Goal: Task Accomplishment & Management: Use online tool/utility

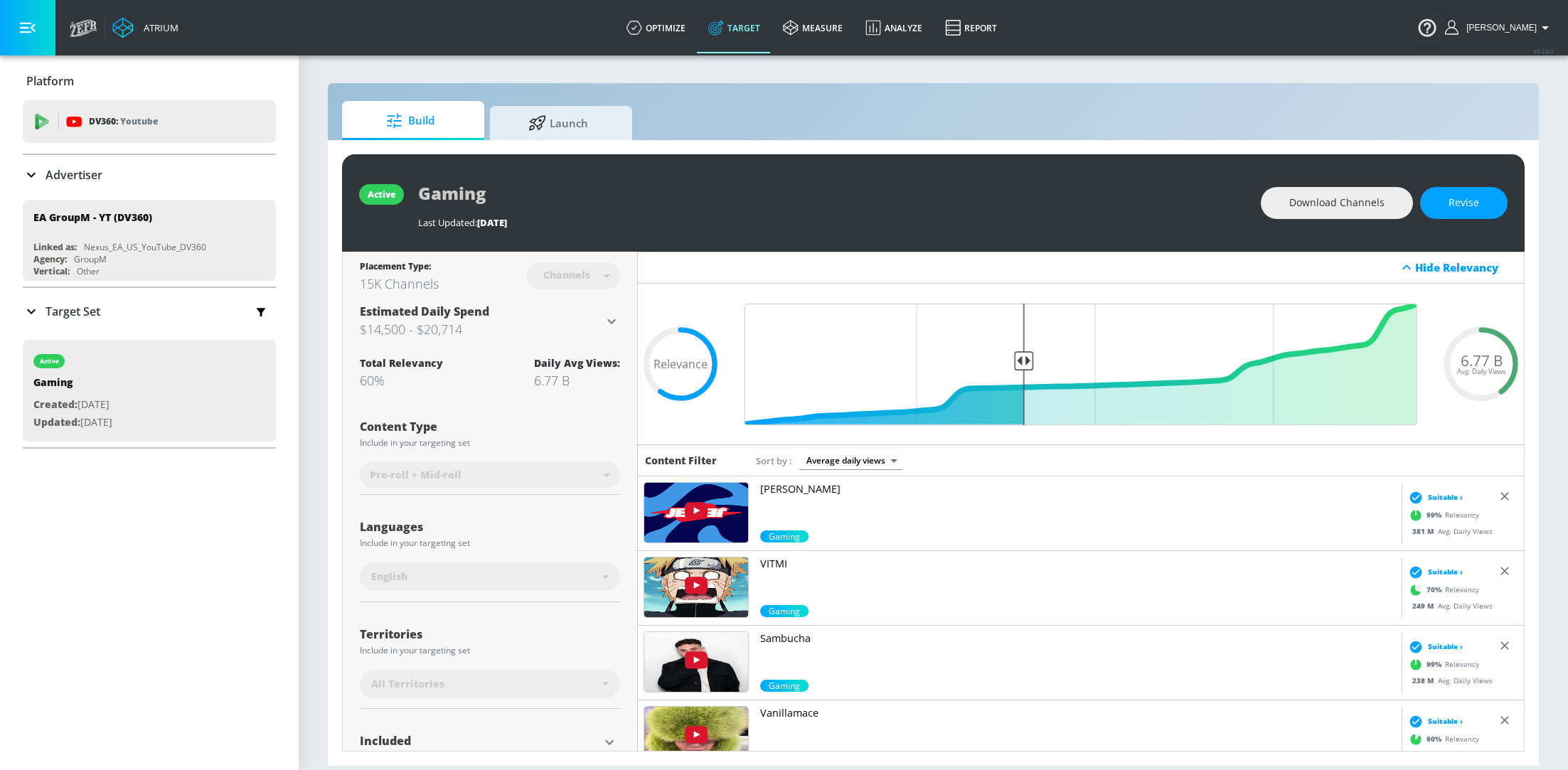
click at [80, 178] on p "Advertiser" at bounding box center [74, 175] width 57 height 16
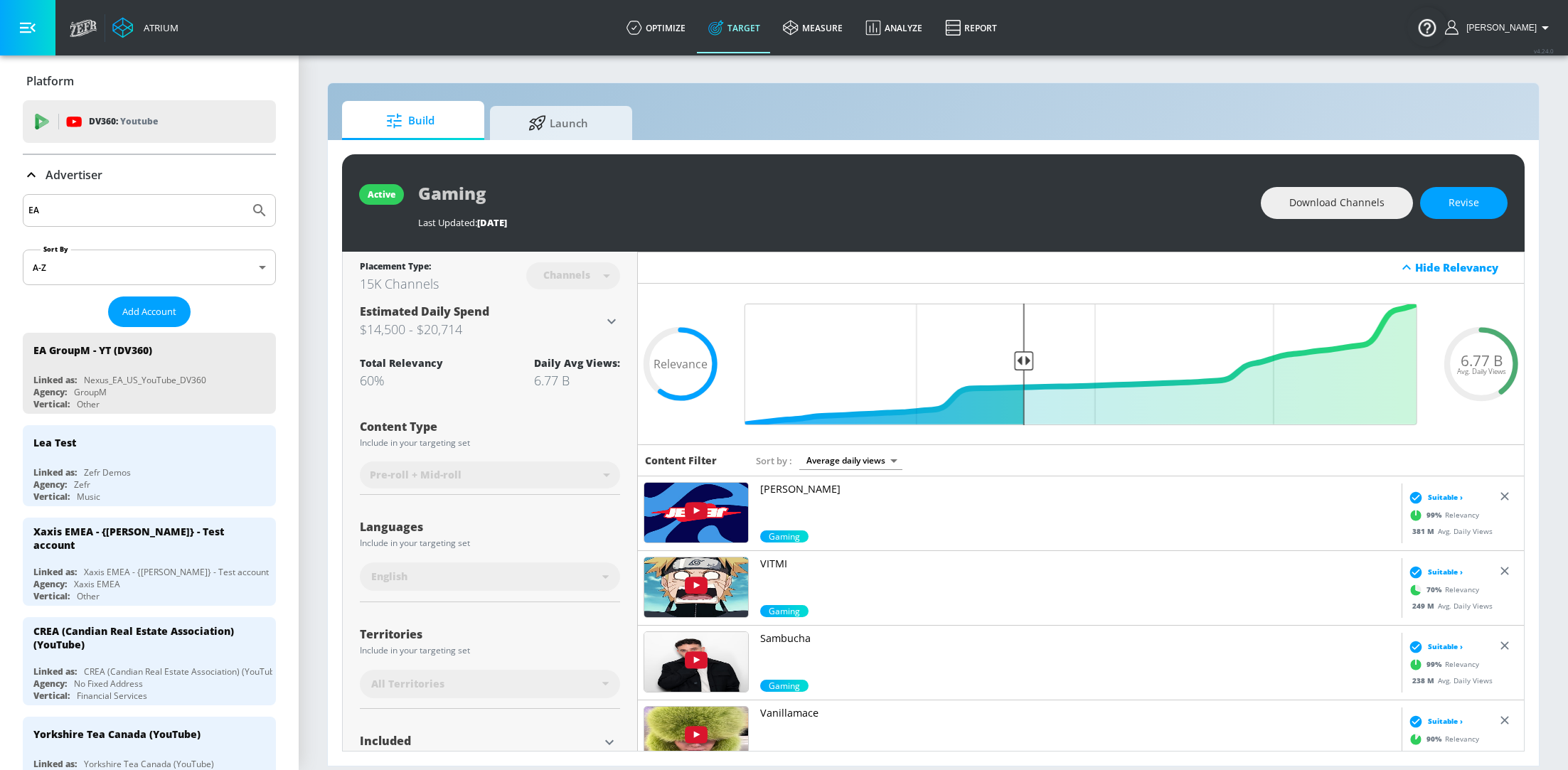
click at [48, 215] on input "EA" at bounding box center [136, 210] width 216 height 18
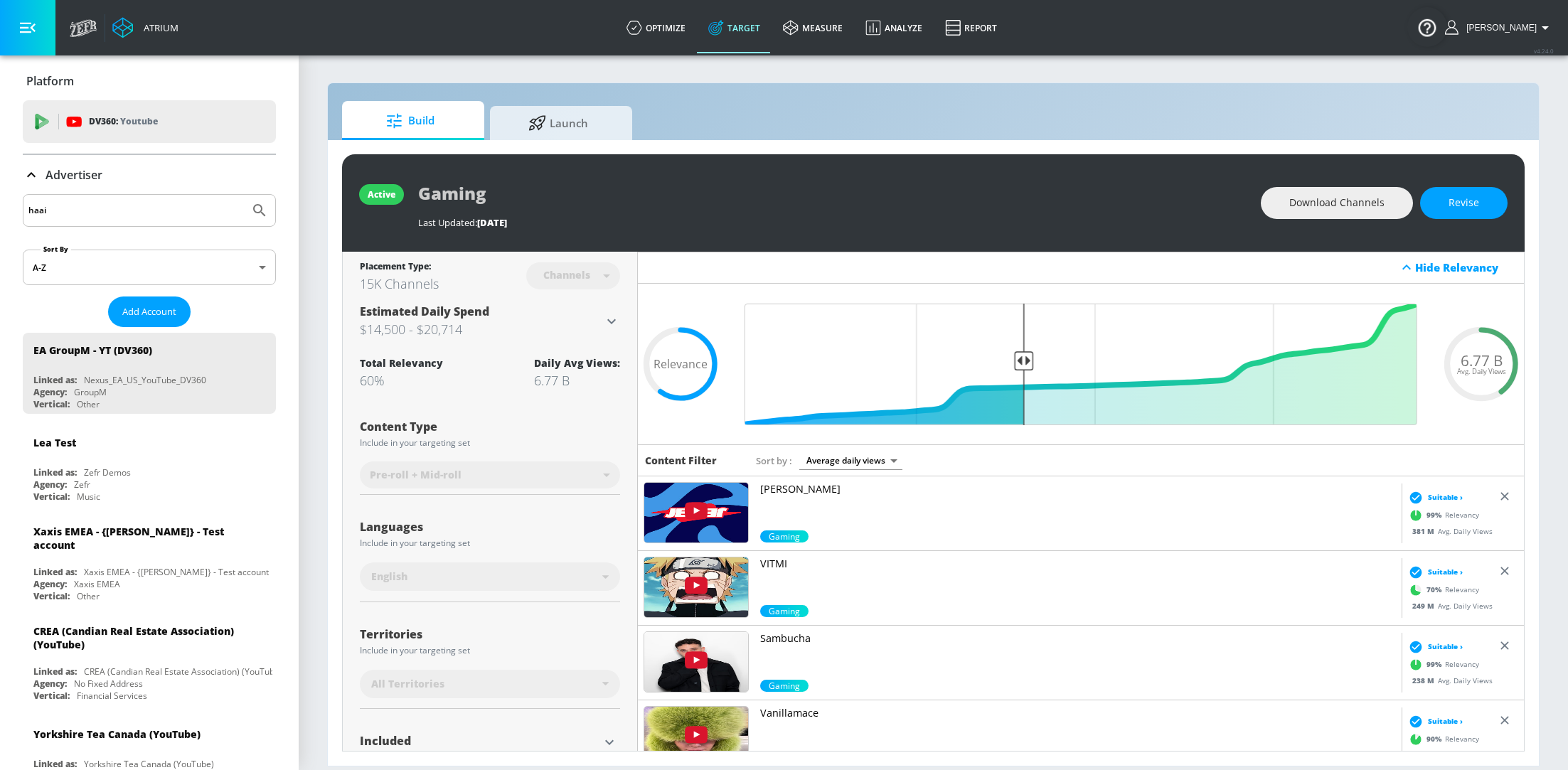
type input "haai"
click at [244, 195] on button "Submit Search" at bounding box center [260, 210] width 31 height 31
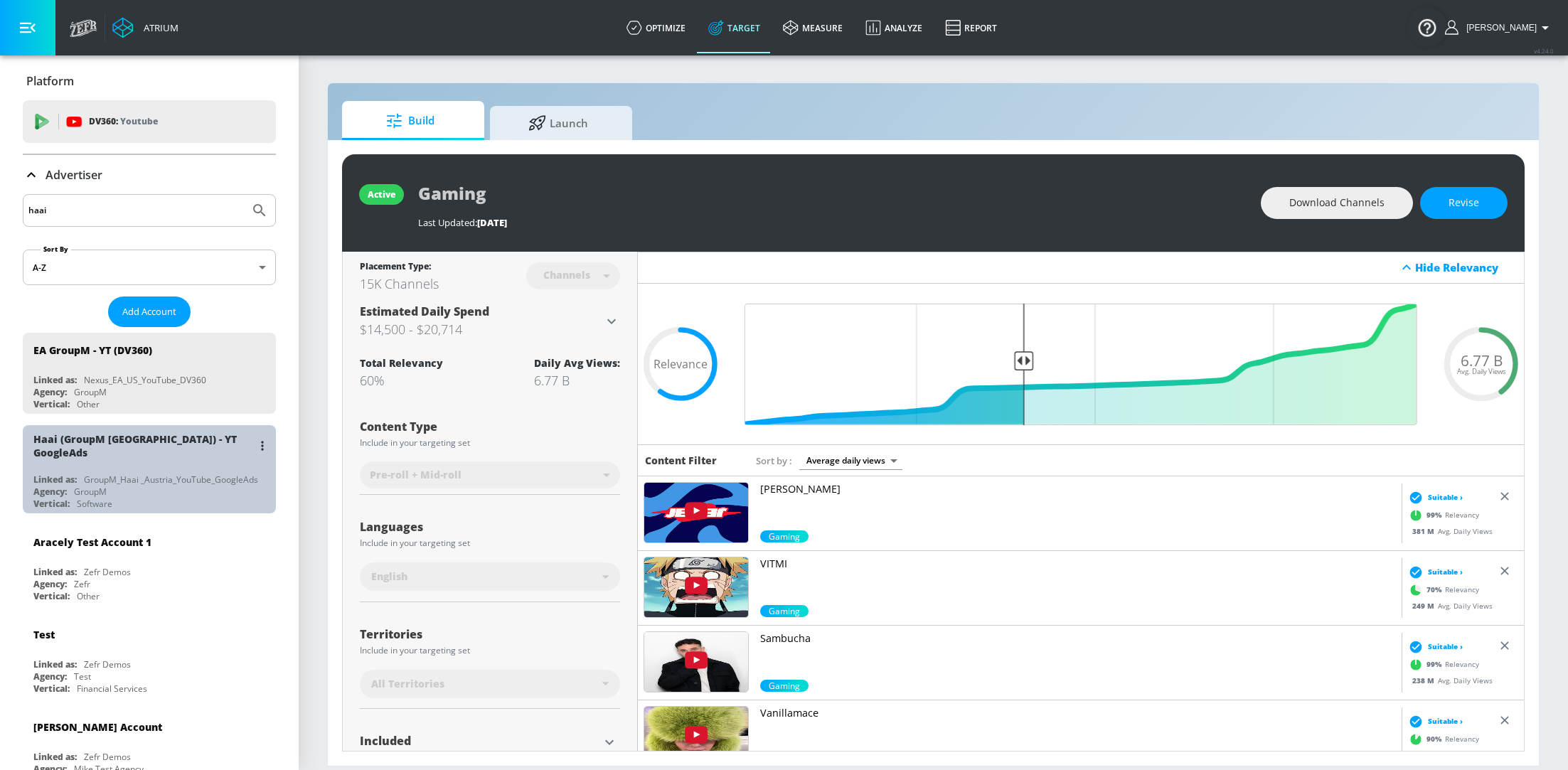
click at [152, 461] on div "Haai (GroupM [GEOGRAPHIC_DATA]) - YT GoogleAds Linked as: GroupM_Haai _Austria_…" at bounding box center [149, 469] width 253 height 88
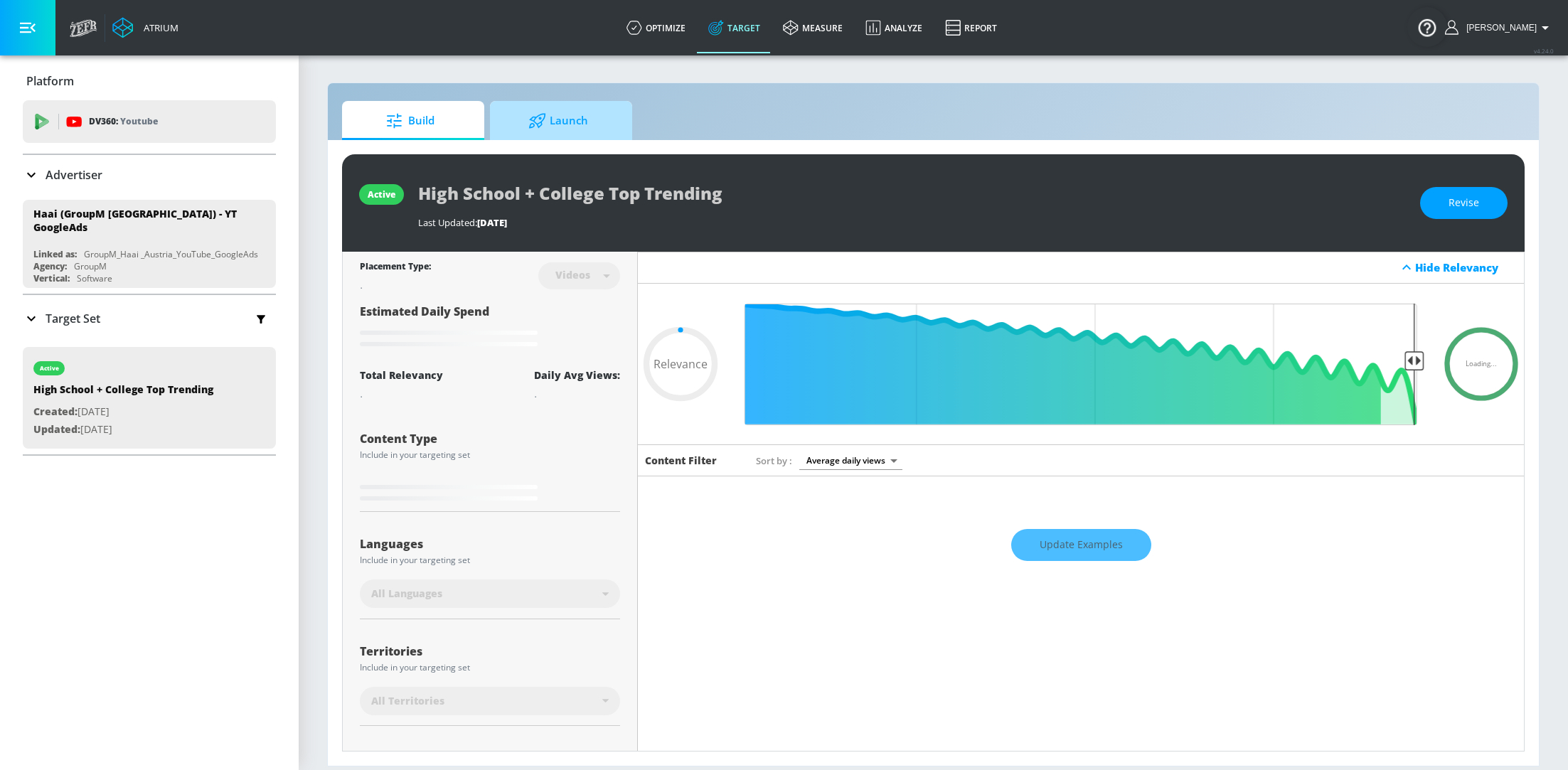
click at [568, 122] on span "Launch" at bounding box center [558, 121] width 108 height 34
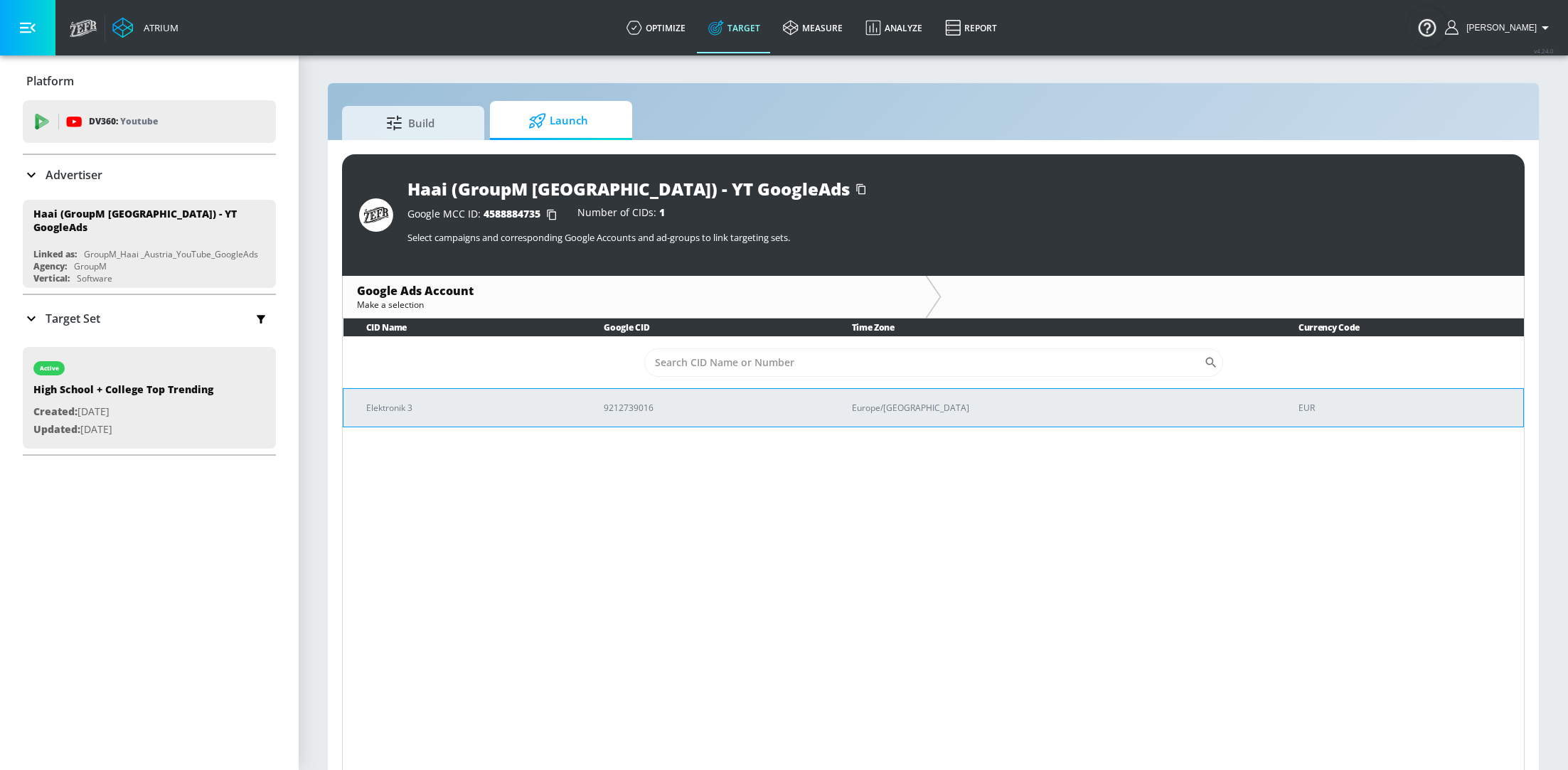
click at [555, 400] on p "Elektronik 3" at bounding box center [468, 407] width 203 height 15
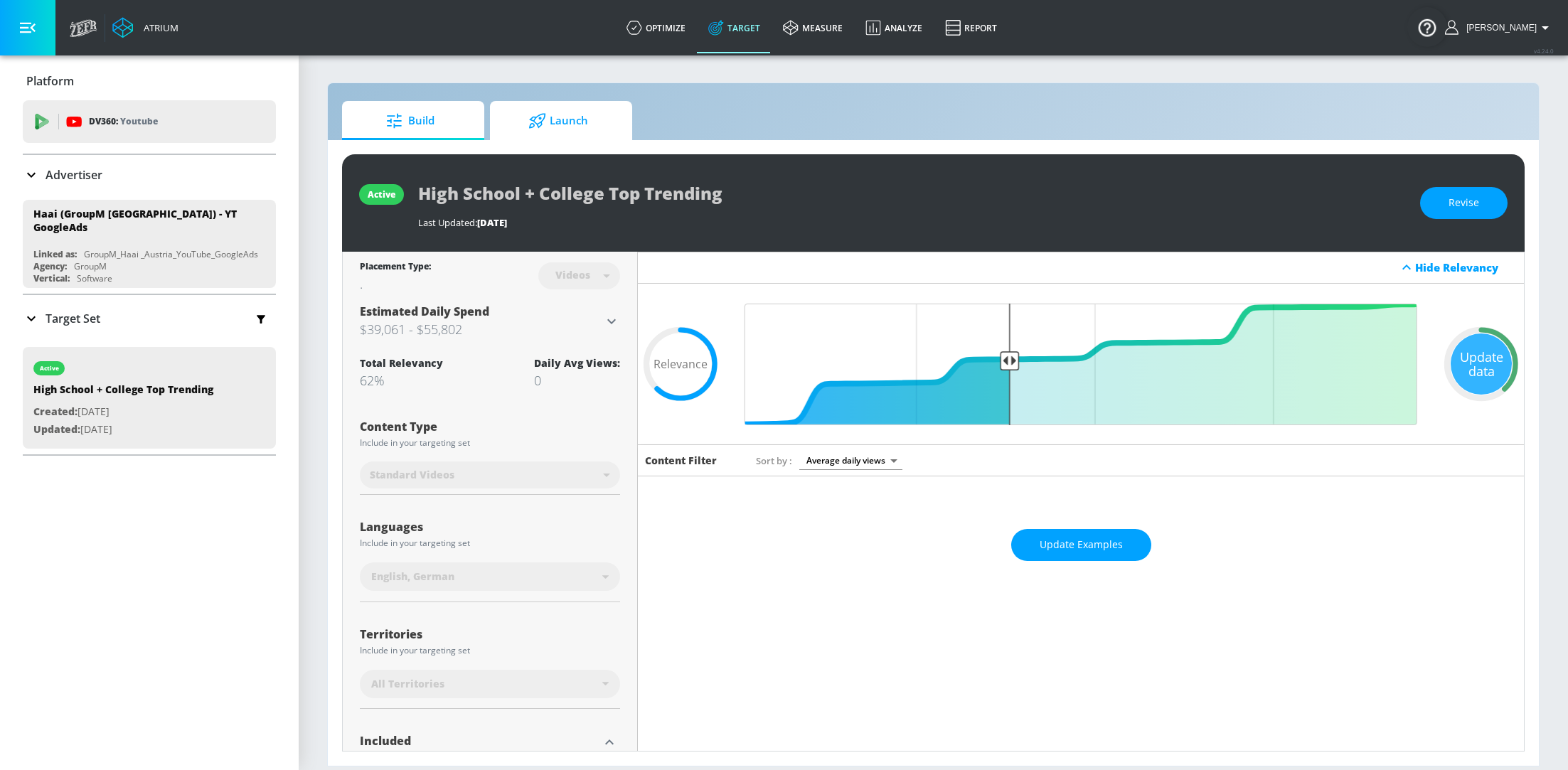
click at [556, 129] on span "Launch" at bounding box center [558, 121] width 108 height 34
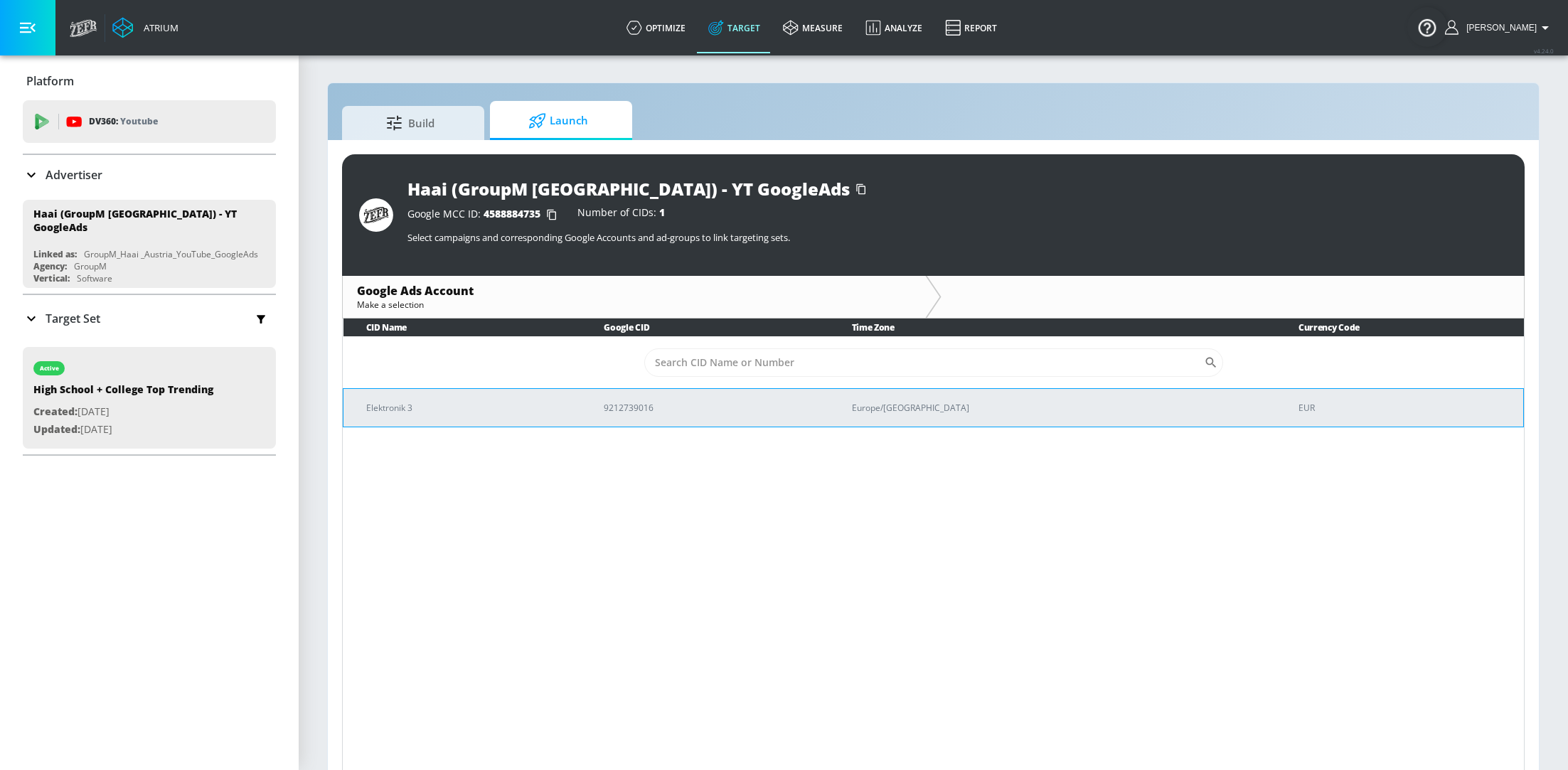
click at [440, 411] on p "Elektronik 3" at bounding box center [468, 407] width 203 height 15
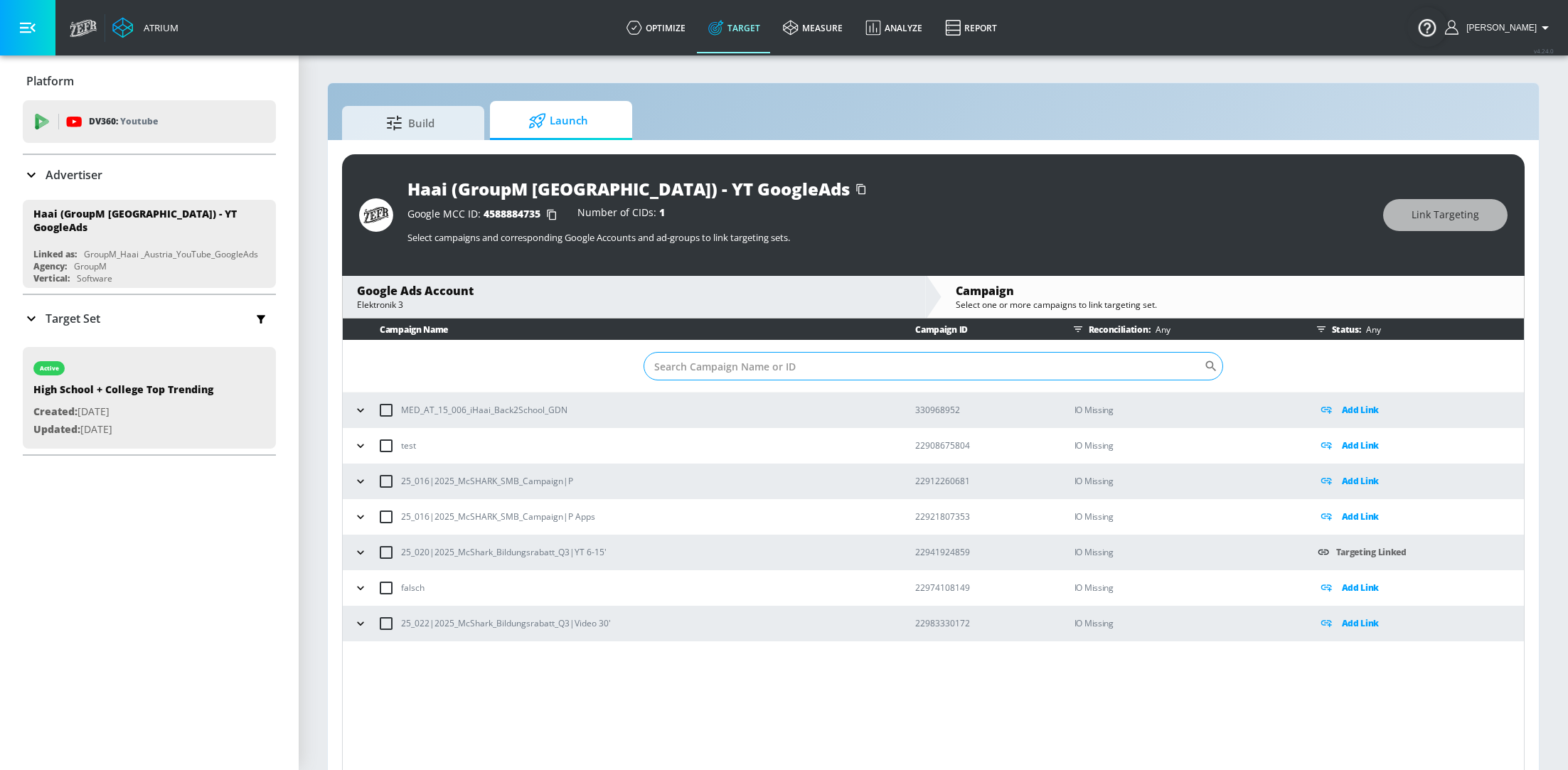
click at [769, 365] on input "Sort By" at bounding box center [924, 366] width 561 height 28
paste input "22983330172"
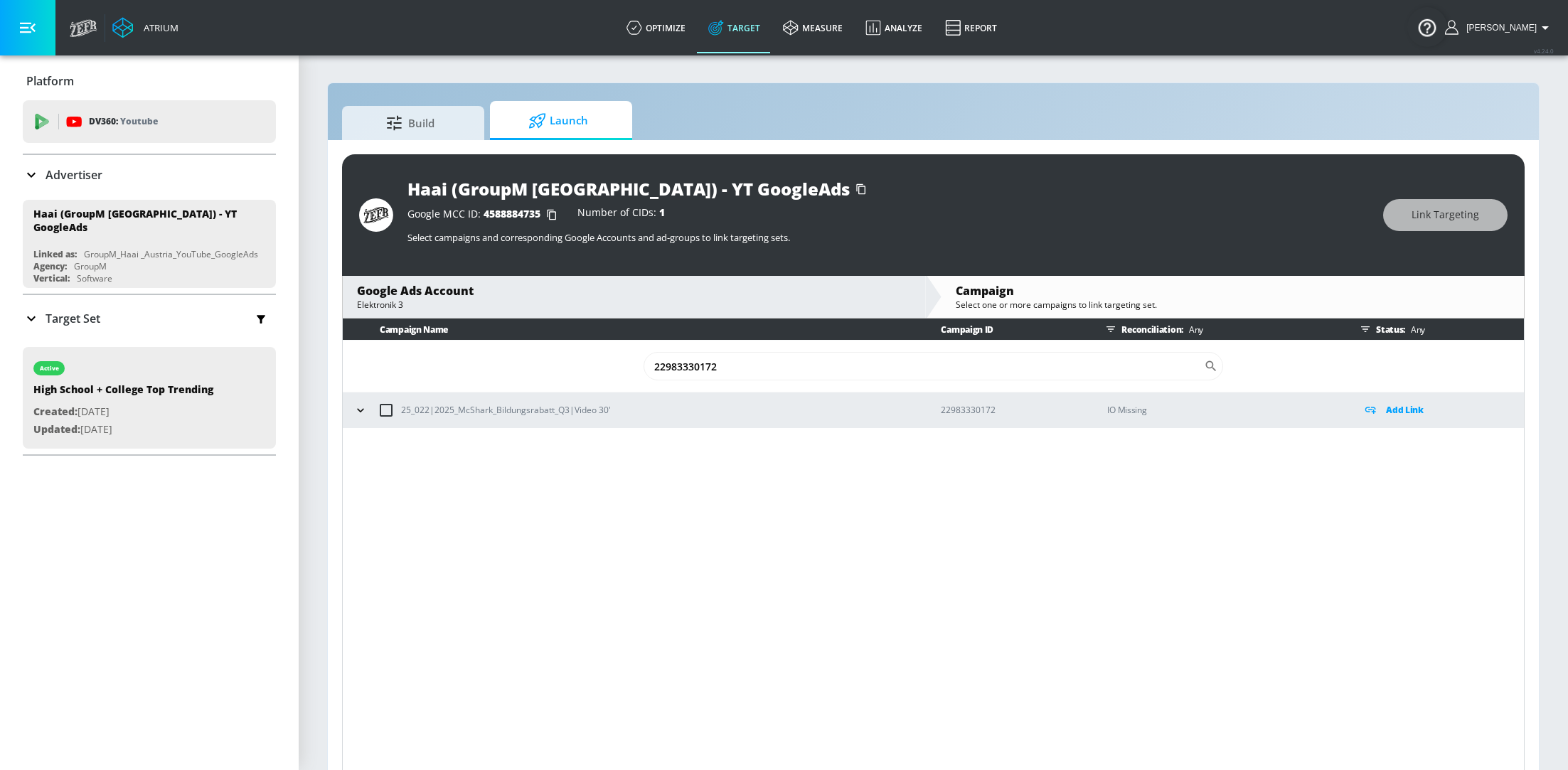
type input "22983330172"
click at [359, 407] on icon "button" at bounding box center [361, 410] width 14 height 14
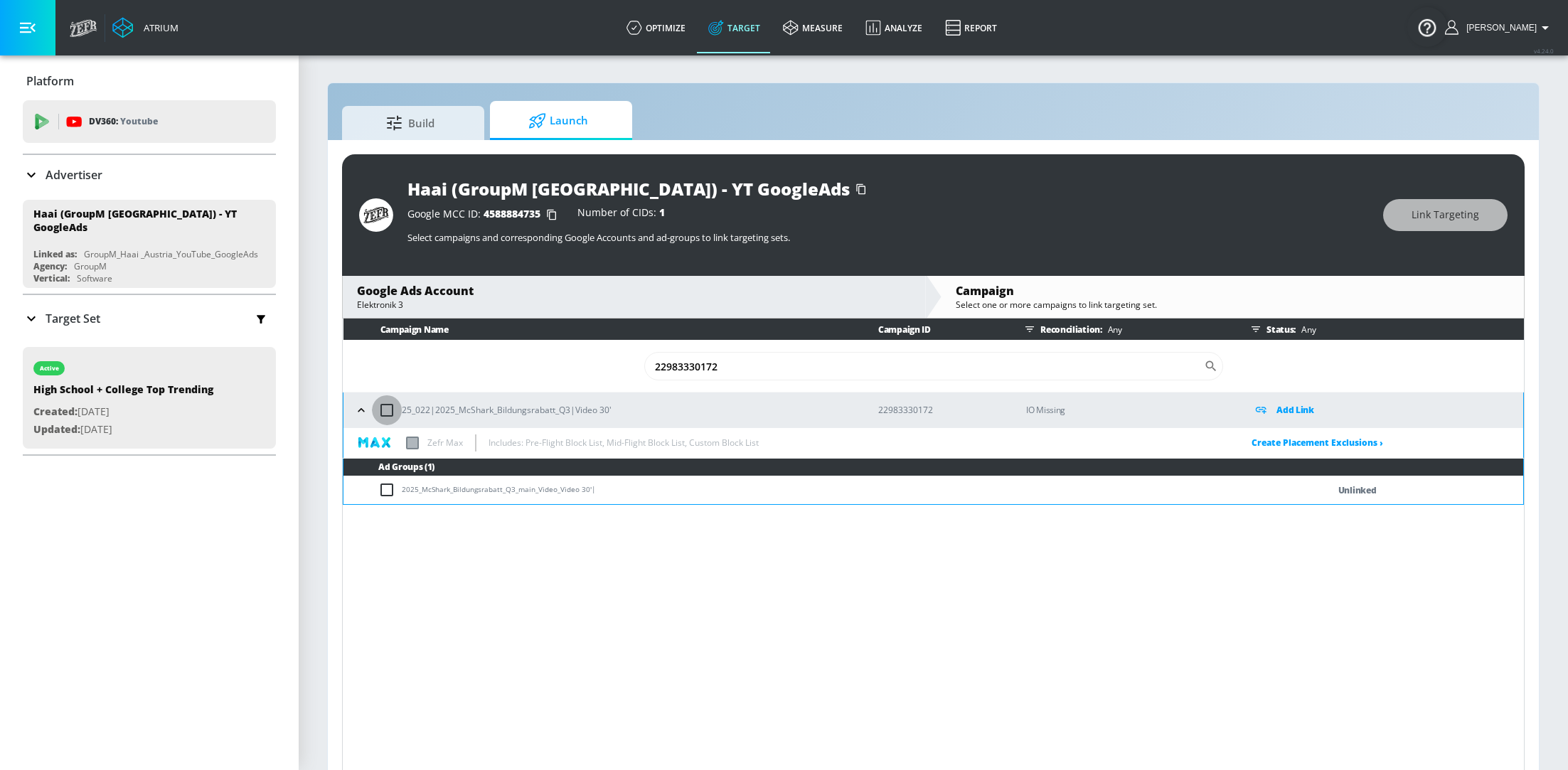
click at [380, 411] on input "checkbox" at bounding box center [387, 410] width 30 height 30
checkbox input "true"
click at [1439, 215] on span "Link Targeting" at bounding box center [1446, 215] width 68 height 18
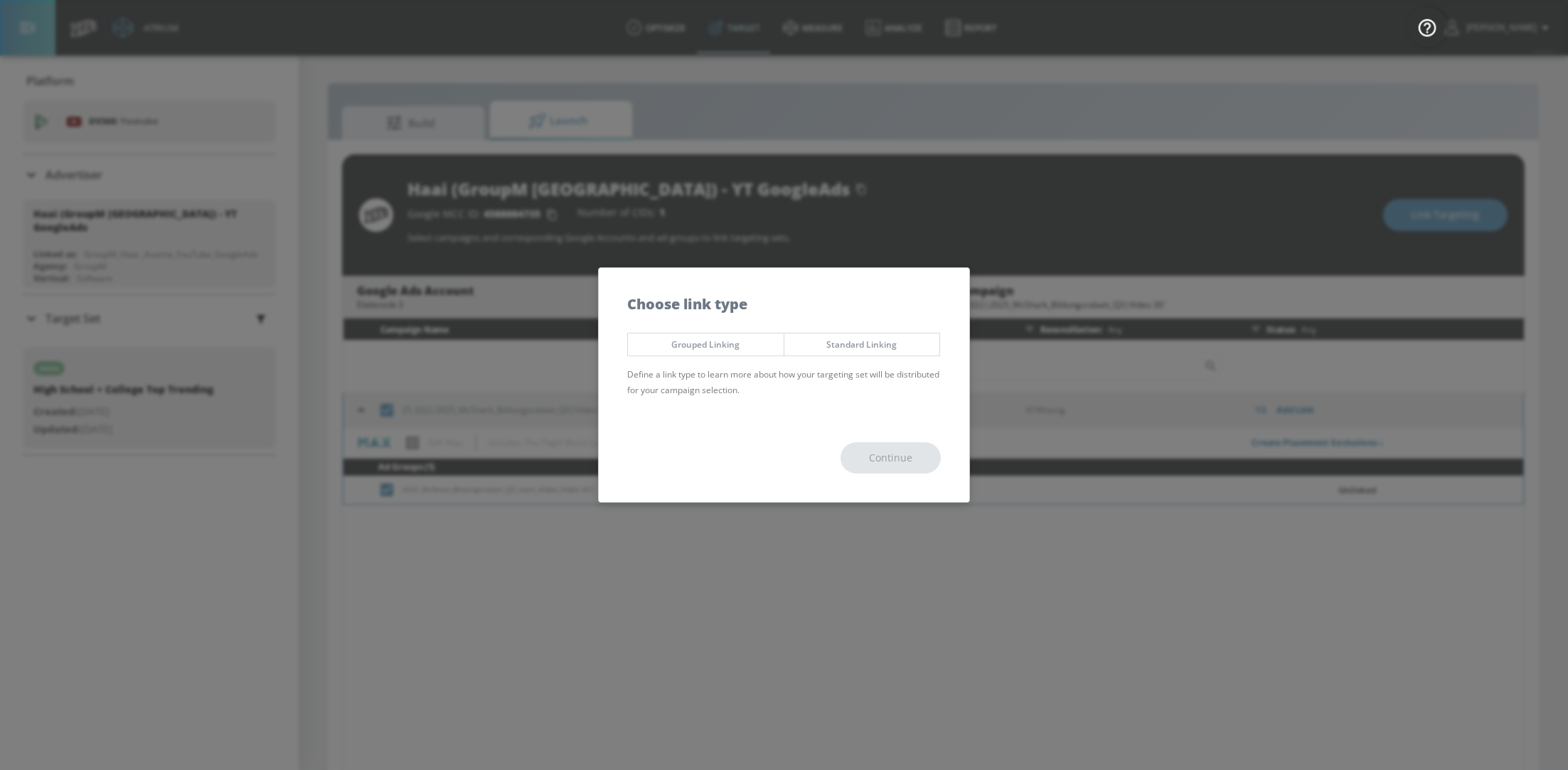
click at [849, 343] on span "Standard Linking" at bounding box center [862, 344] width 134 height 15
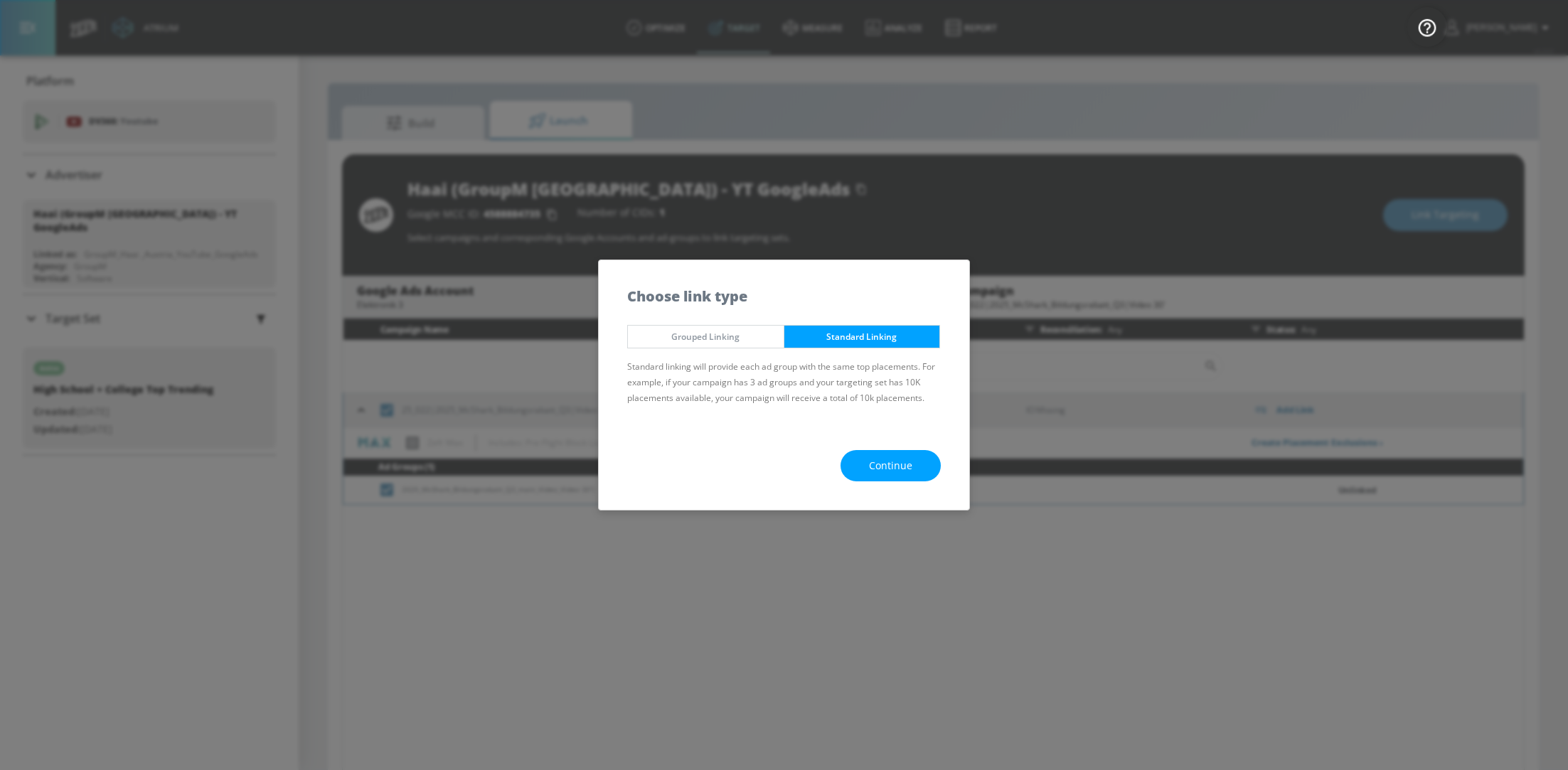
click at [895, 457] on span "Continue" at bounding box center [891, 466] width 43 height 18
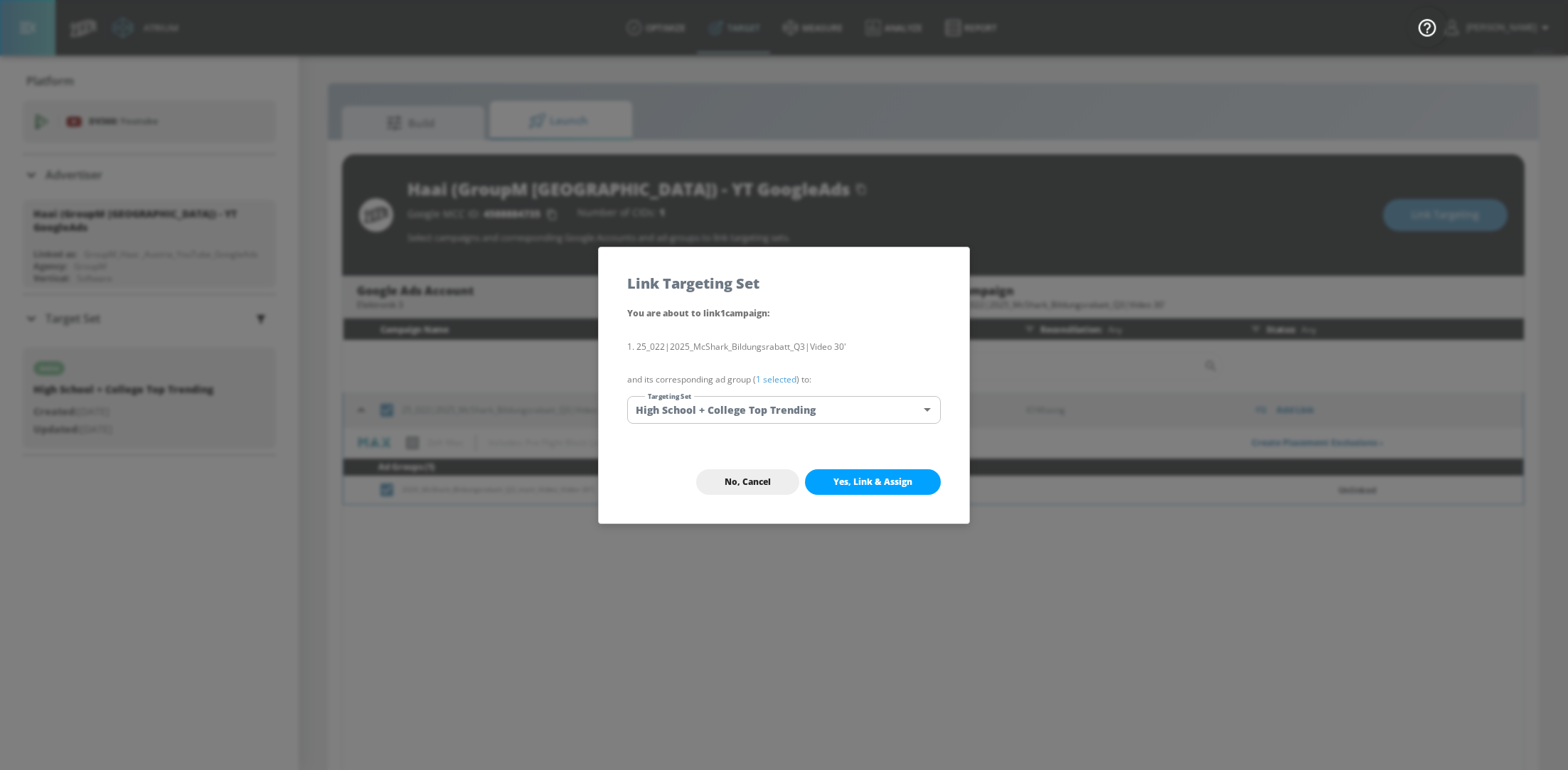
click at [863, 476] on span "Yes, Link & Assign" at bounding box center [873, 482] width 79 height 11
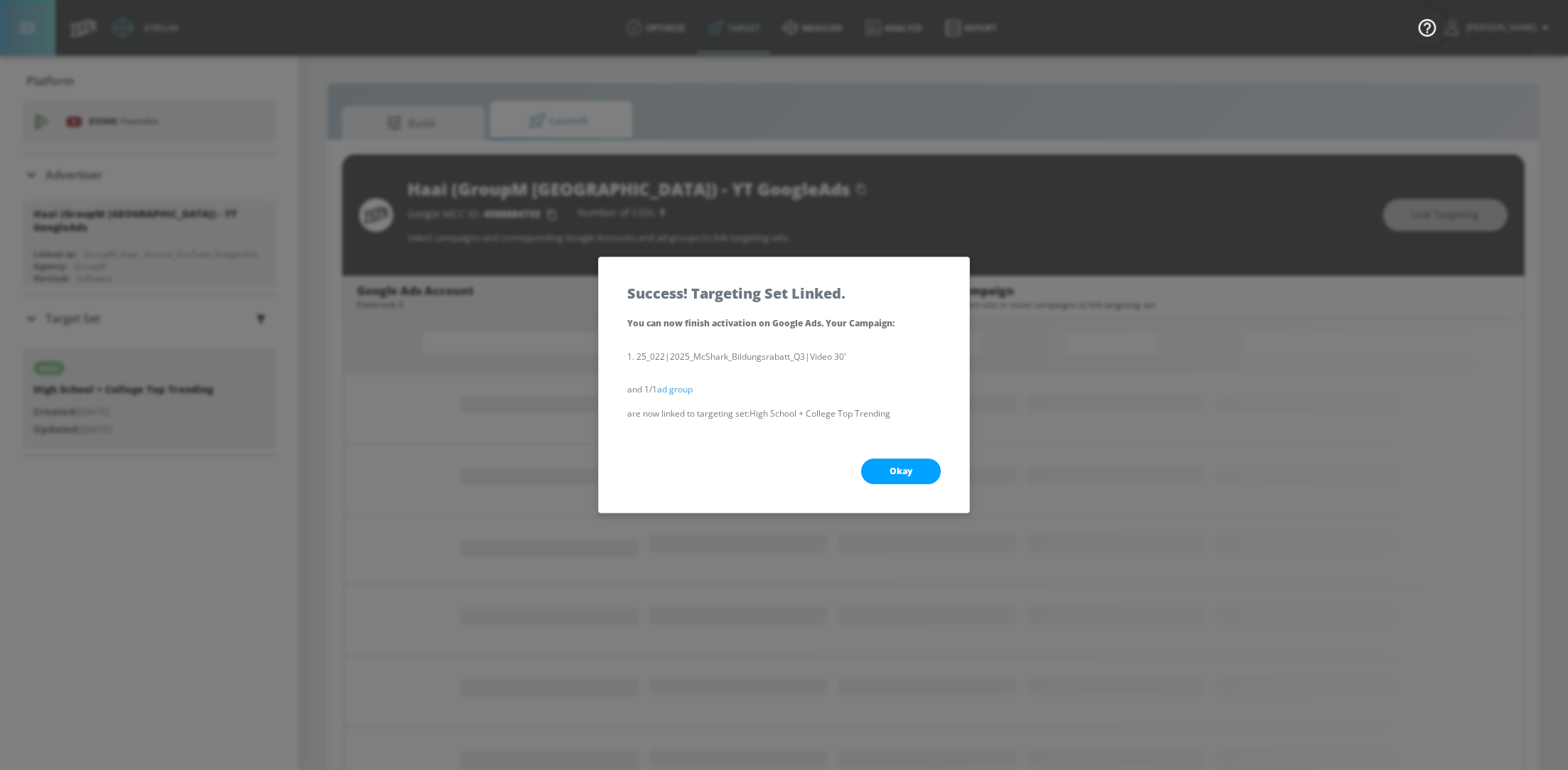
click at [907, 470] on span "Okay" at bounding box center [901, 471] width 23 height 11
